Goal: Feedback & Contribution: Leave review/rating

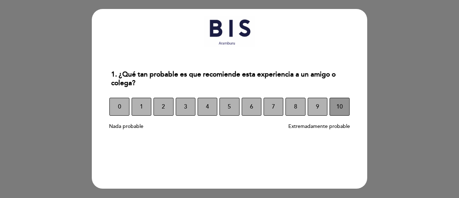
click at [336, 112] on button "10" at bounding box center [340, 107] width 20 height 18
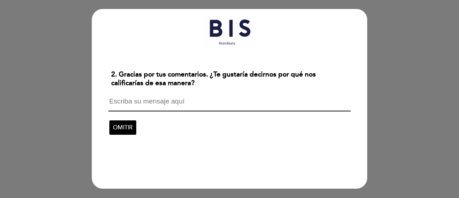
click at [245, 108] on textarea at bounding box center [229, 105] width 242 height 14
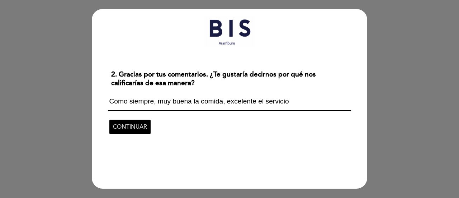
type textarea "Como siempre, muy buena la comida, excelente el servicio"
click at [137, 127] on span "CONTINUAR" at bounding box center [130, 127] width 34 height 20
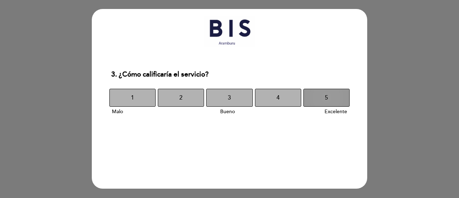
click at [319, 92] on button "5" at bounding box center [327, 98] width 46 height 18
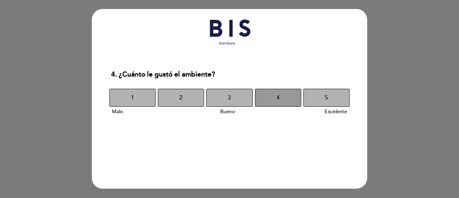
click at [286, 100] on button "4" at bounding box center [278, 98] width 46 height 18
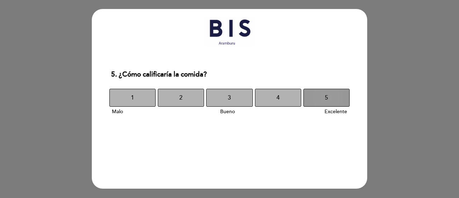
click at [322, 98] on button "5" at bounding box center [327, 98] width 46 height 18
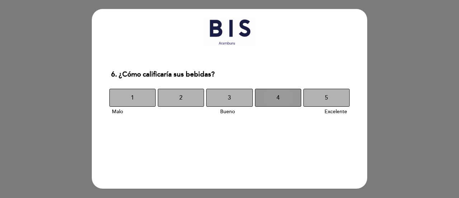
click at [288, 99] on button "4" at bounding box center [278, 98] width 46 height 18
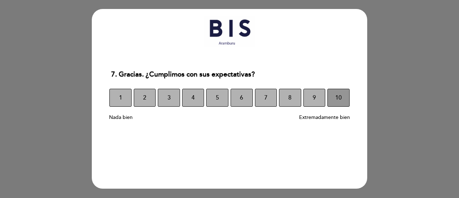
click at [332, 99] on button "10" at bounding box center [339, 98] width 22 height 18
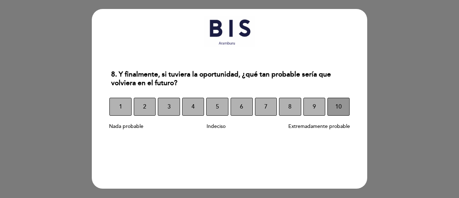
click at [336, 108] on span "10" at bounding box center [339, 107] width 6 height 20
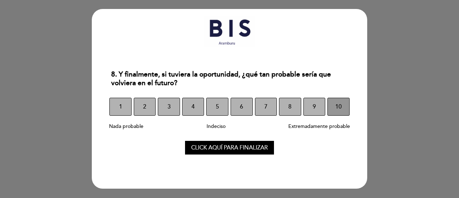
select select "es"
